Goal: Task Accomplishment & Management: Manage account settings

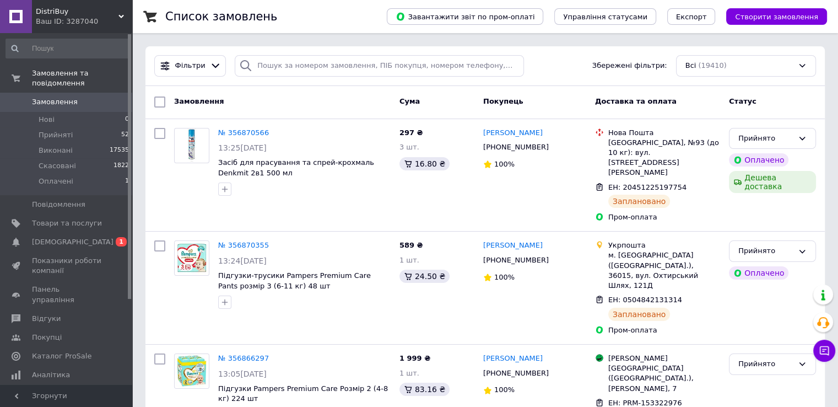
click at [66, 97] on span "Замовлення" at bounding box center [55, 102] width 46 height 10
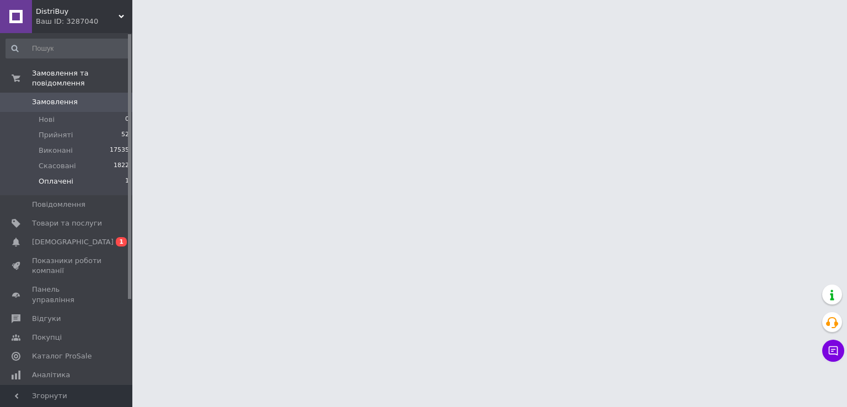
click at [64, 176] on span "Оплачені" at bounding box center [56, 181] width 35 height 10
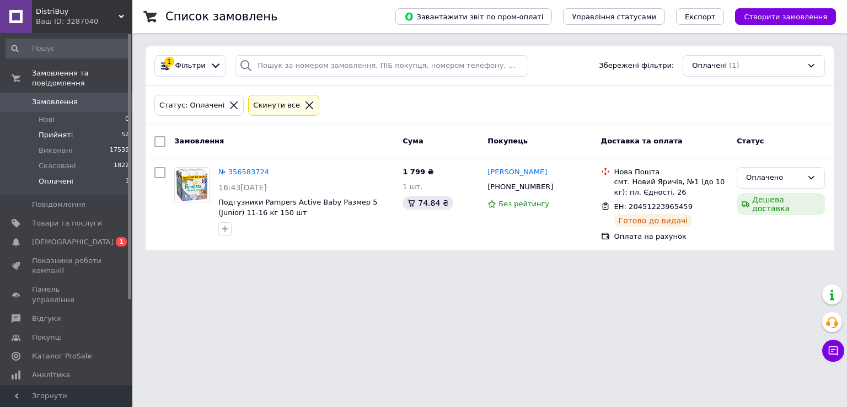
click at [48, 130] on span "Прийняті" at bounding box center [56, 135] width 34 height 10
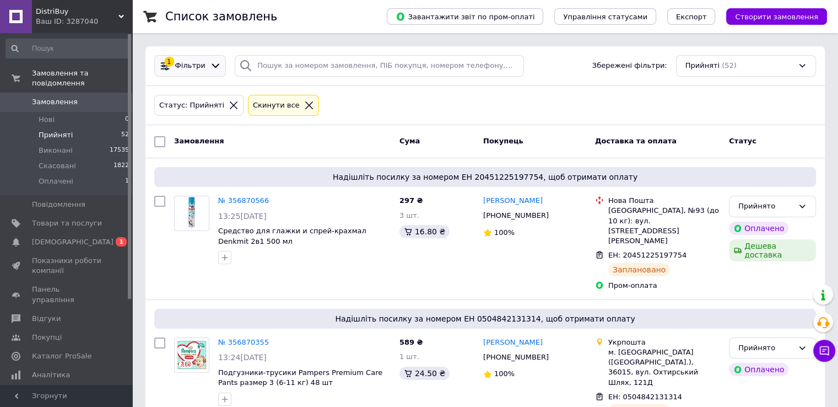
click at [190, 66] on span "Фільтри" at bounding box center [190, 66] width 30 height 10
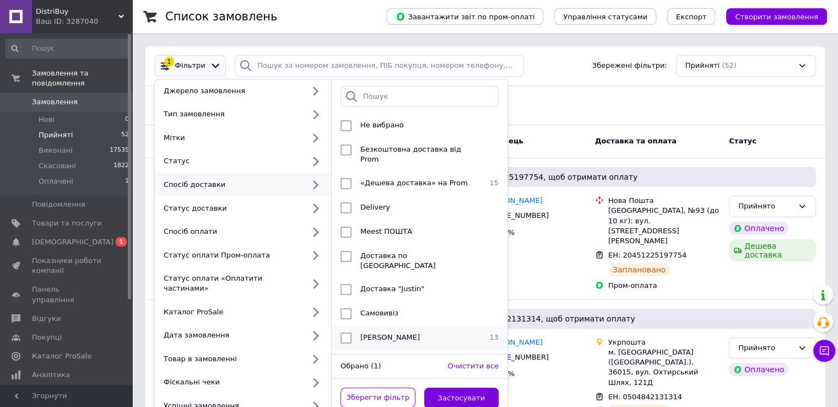
click at [347, 332] on input "checkbox" at bounding box center [346, 337] width 11 height 11
checkbox input "true"
click at [477, 388] on button "Застосувати" at bounding box center [461, 398] width 75 height 21
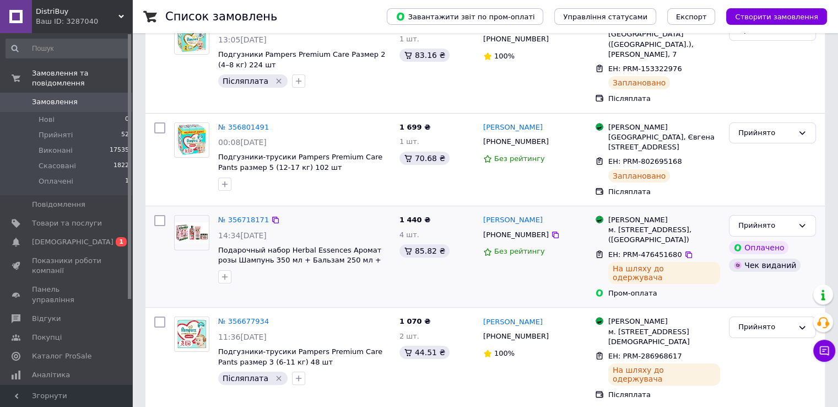
scroll to position [110, 0]
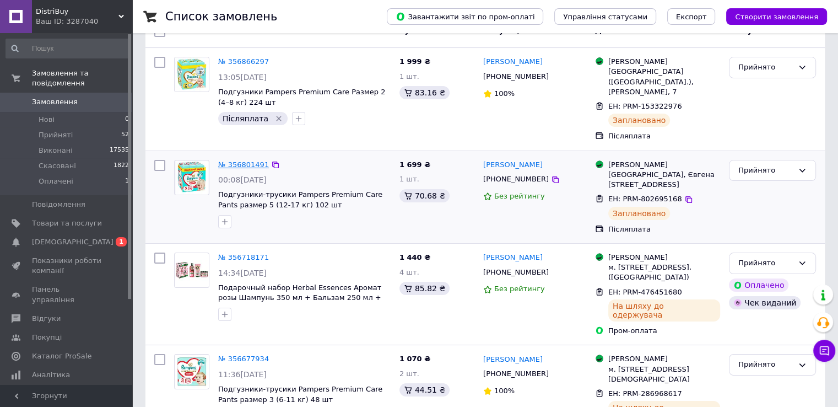
click at [241, 160] on link "№ 356801491" at bounding box center [243, 164] width 51 height 8
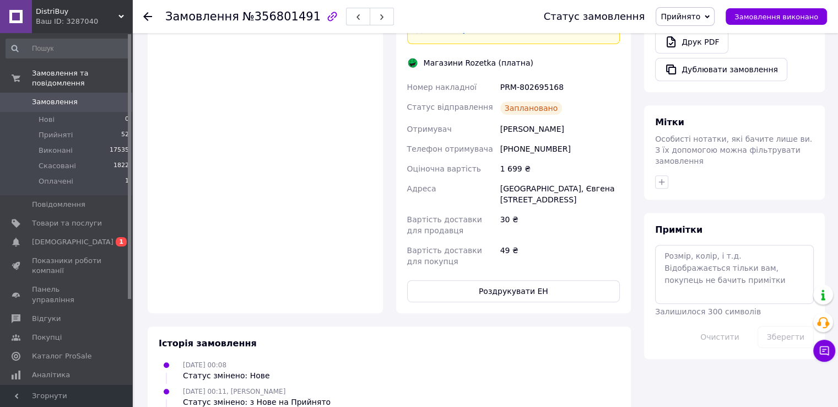
scroll to position [465, 0]
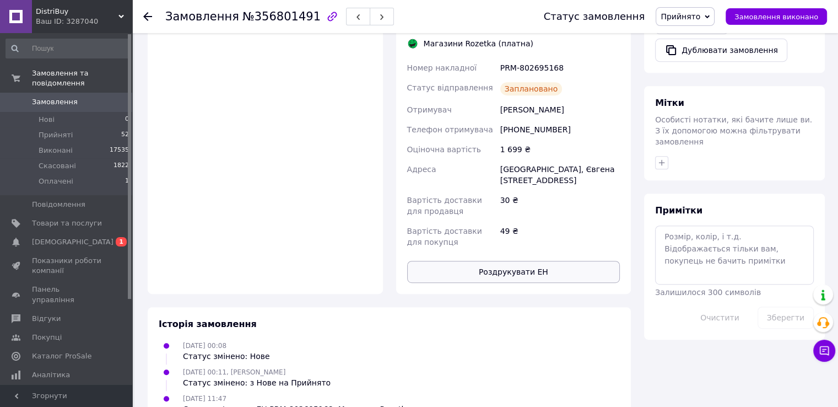
click at [516, 261] on button "Роздрукувати ЕН" at bounding box center [513, 272] width 213 height 22
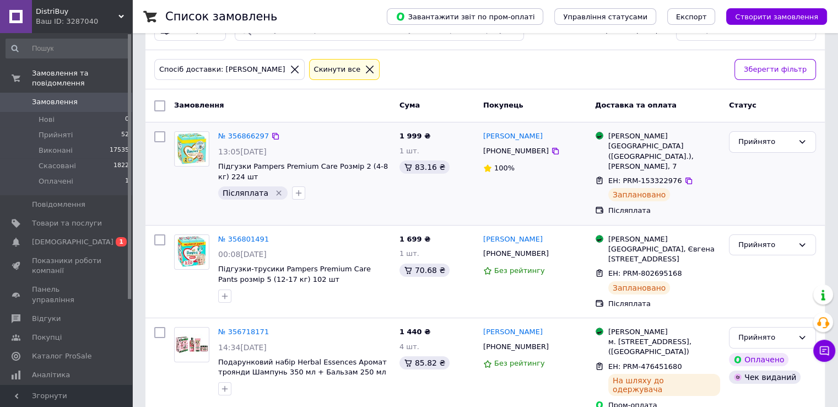
scroll to position [55, 0]
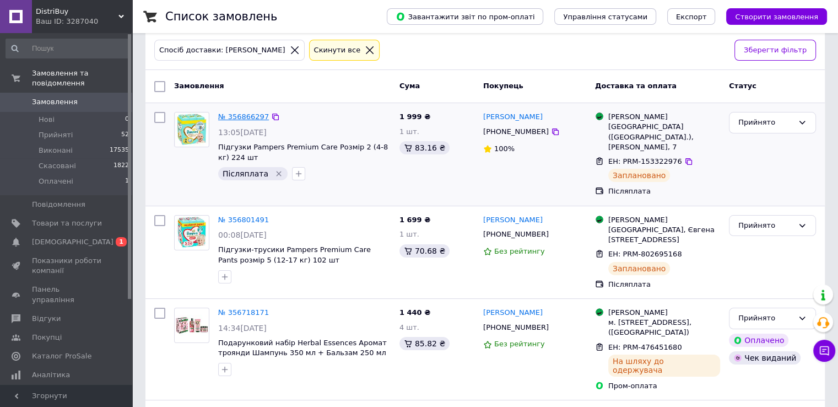
click at [240, 116] on link "№ 356866297" at bounding box center [243, 116] width 51 height 8
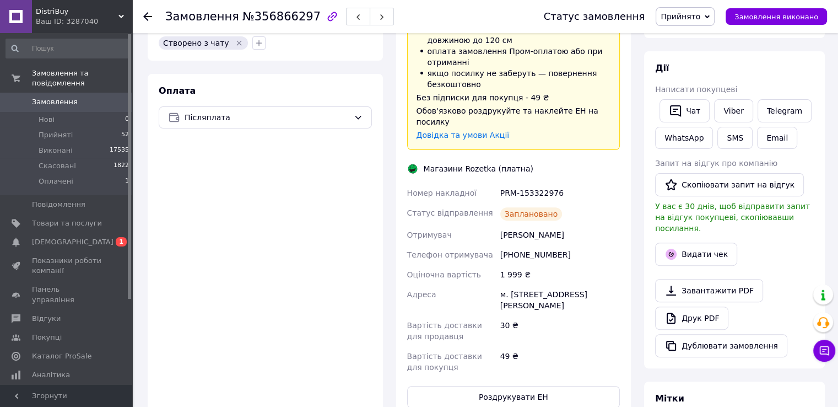
scroll to position [331, 0]
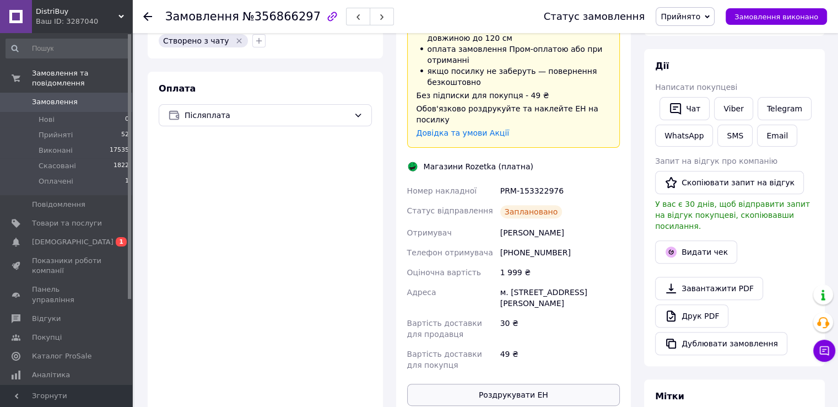
click at [530, 384] on button "Роздрукувати ЕН" at bounding box center [513, 395] width 213 height 22
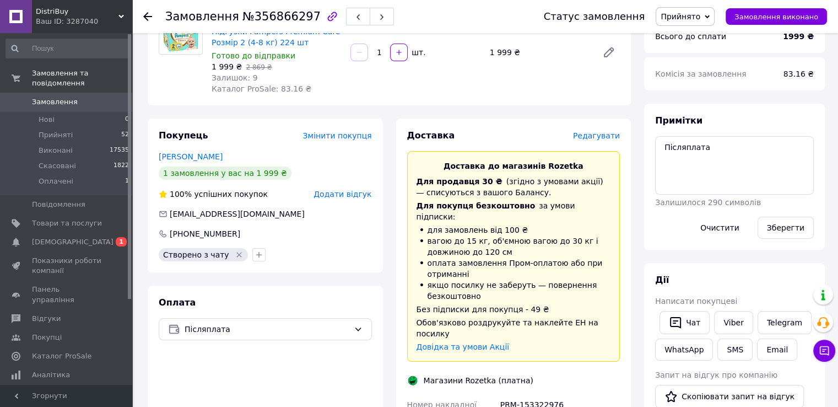
scroll to position [110, 0]
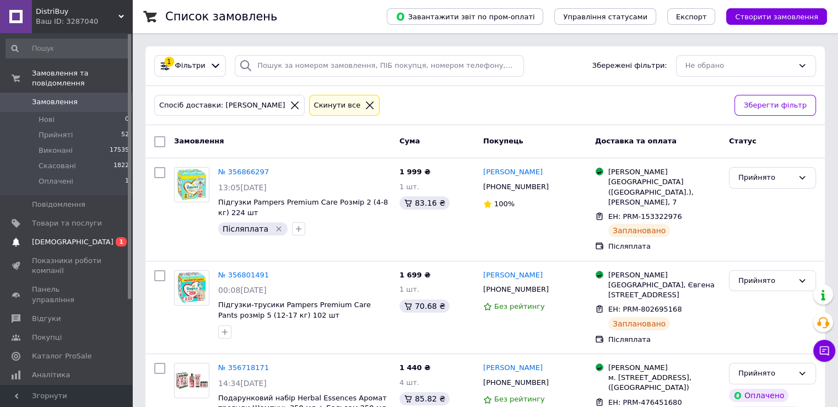
click at [59, 237] on span "[DEMOGRAPHIC_DATA]" at bounding box center [73, 242] width 82 height 10
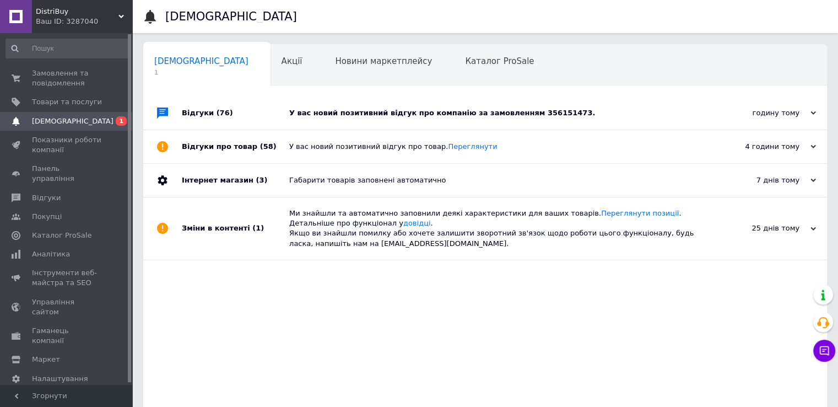
click at [431, 114] on div "У вас новий позитивний відгук про компанію за замовленням 356151473." at bounding box center [497, 113] width 417 height 10
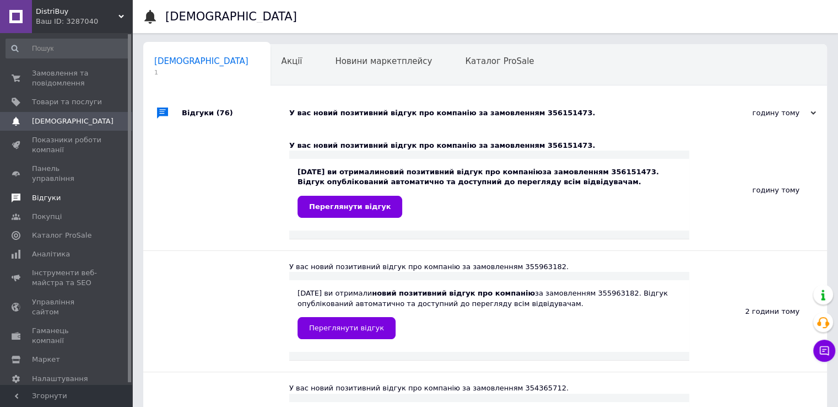
click at [49, 193] on span "Відгуки" at bounding box center [46, 198] width 29 height 10
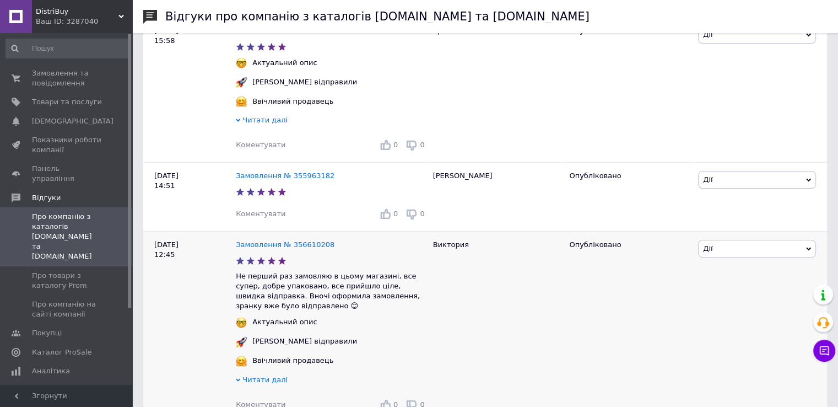
scroll to position [276, 0]
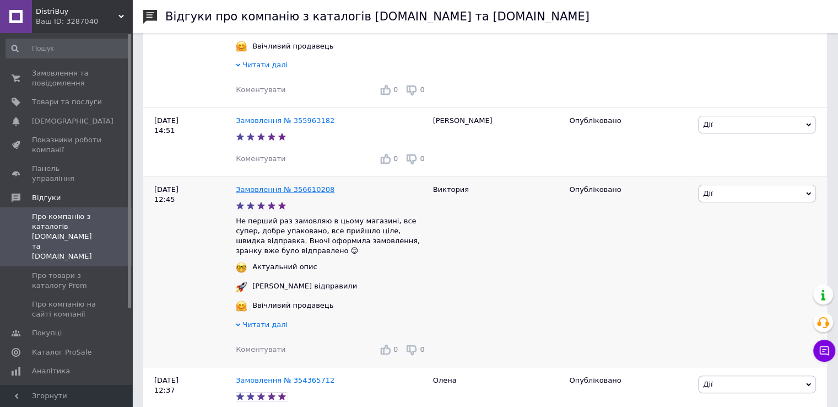
click at [308, 190] on link "Замовлення № 356610208" at bounding box center [285, 189] width 99 height 8
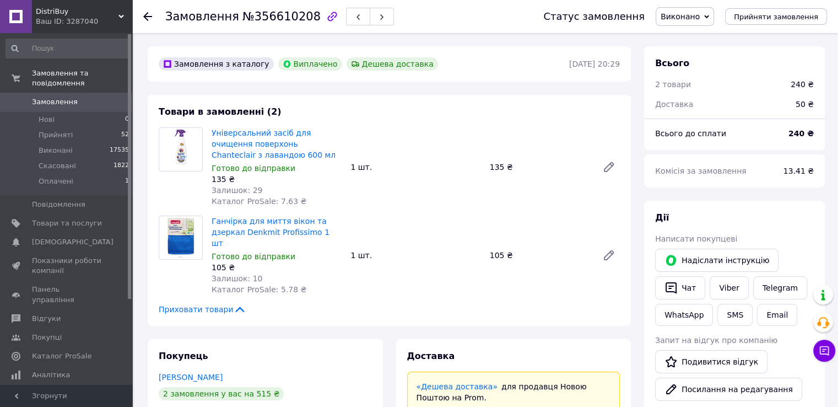
scroll to position [55, 0]
